Goal: Find contact information: Find contact information

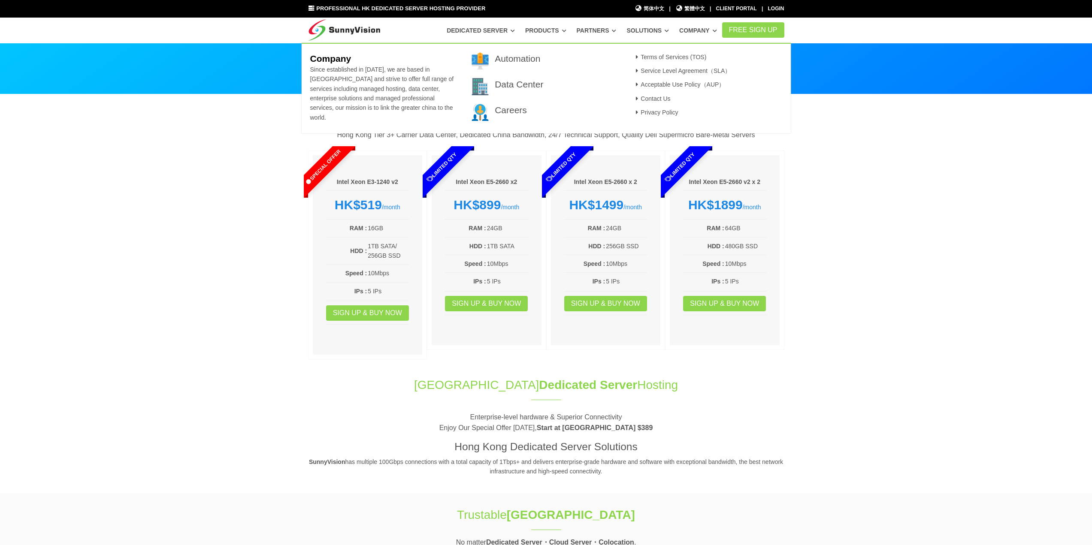
click at [713, 30] on link "Company" at bounding box center [698, 30] width 38 height 15
